Goal: Information Seeking & Learning: Learn about a topic

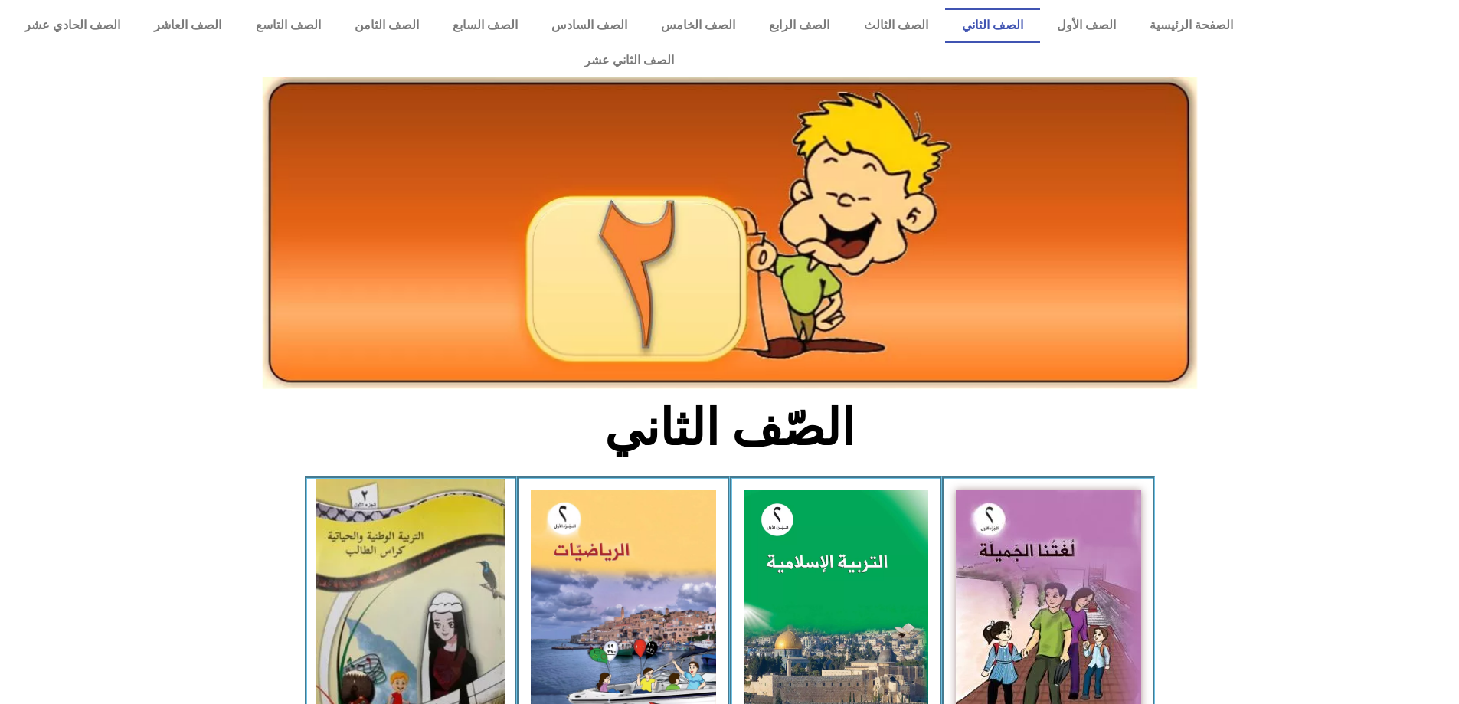
click at [427, 676] on img at bounding box center [410, 605] width 188 height 253
